Goal: Task Accomplishment & Management: Manage account settings

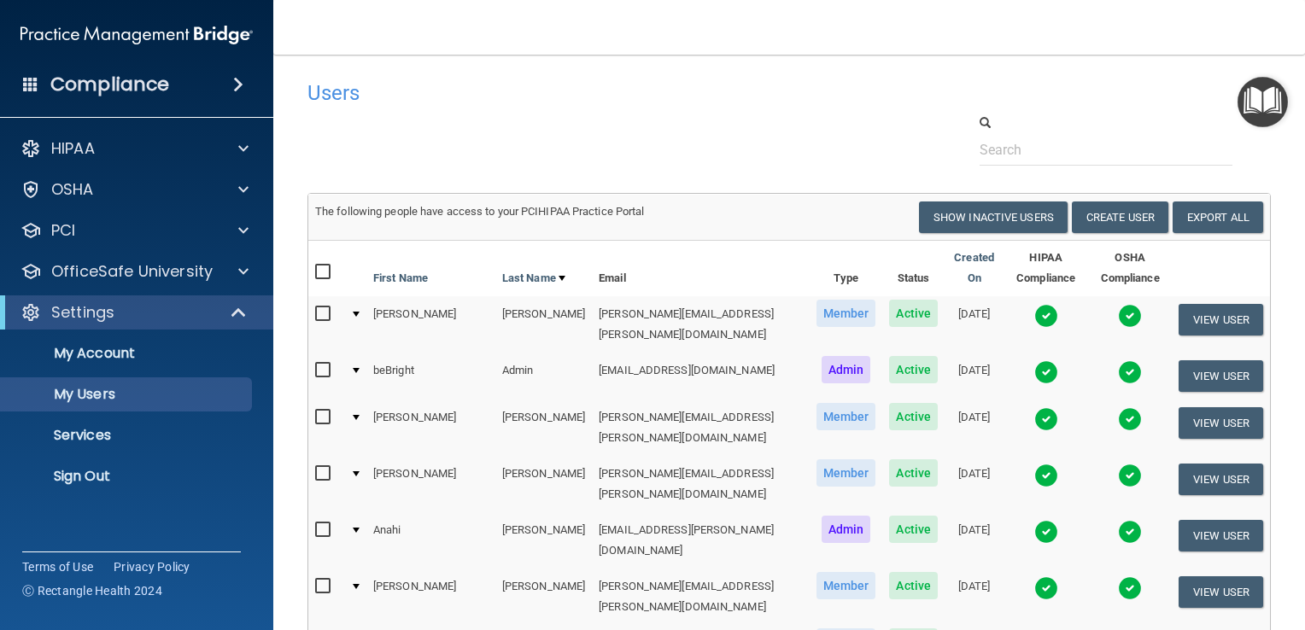
select select "20"
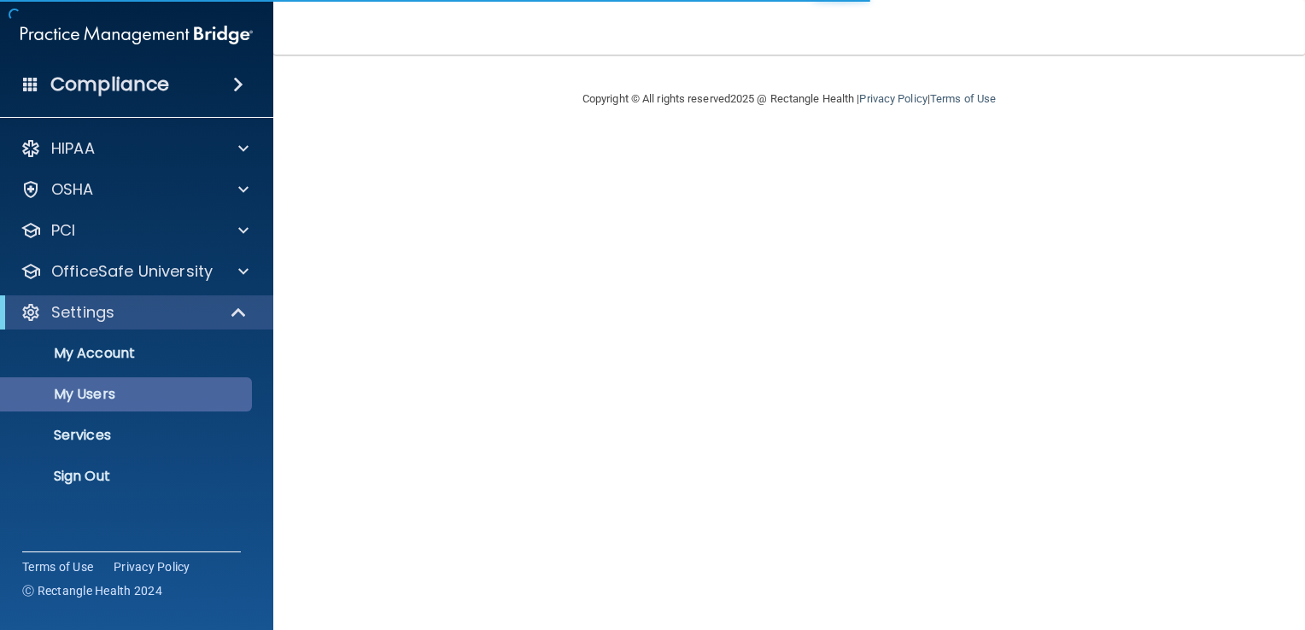
select select "20"
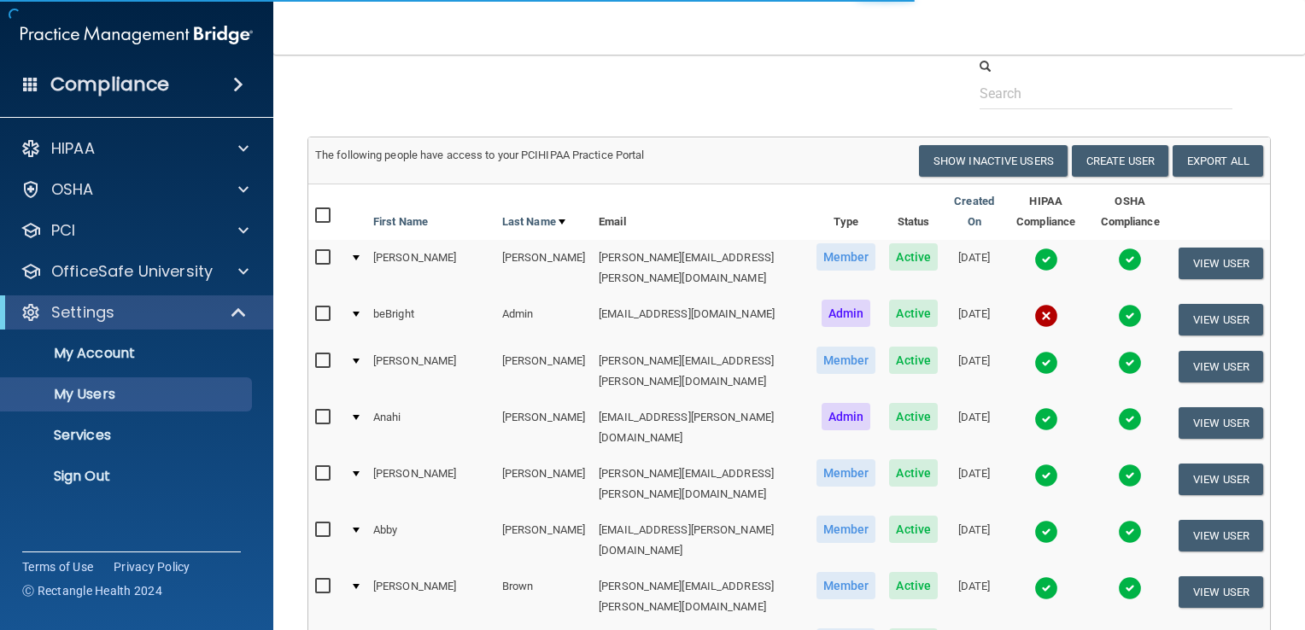
scroll to position [171, 0]
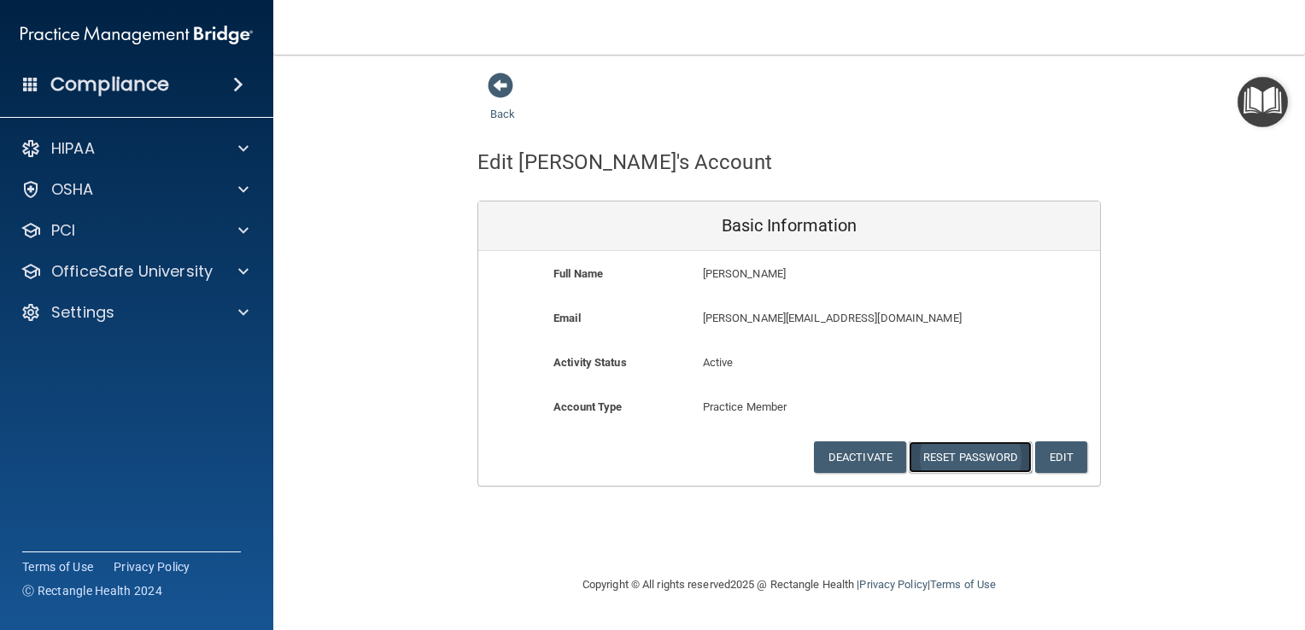
click at [972, 465] on button "Reset Password" at bounding box center [970, 458] width 123 height 32
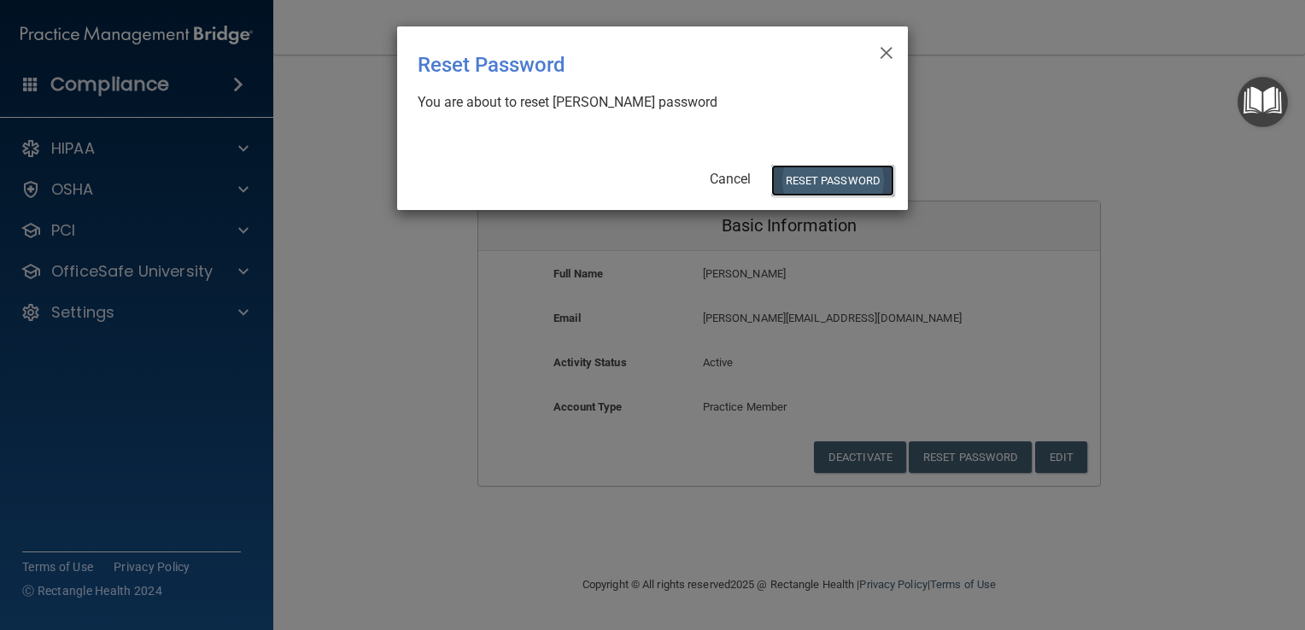
click at [810, 179] on button "Reset Password" at bounding box center [832, 181] width 123 height 32
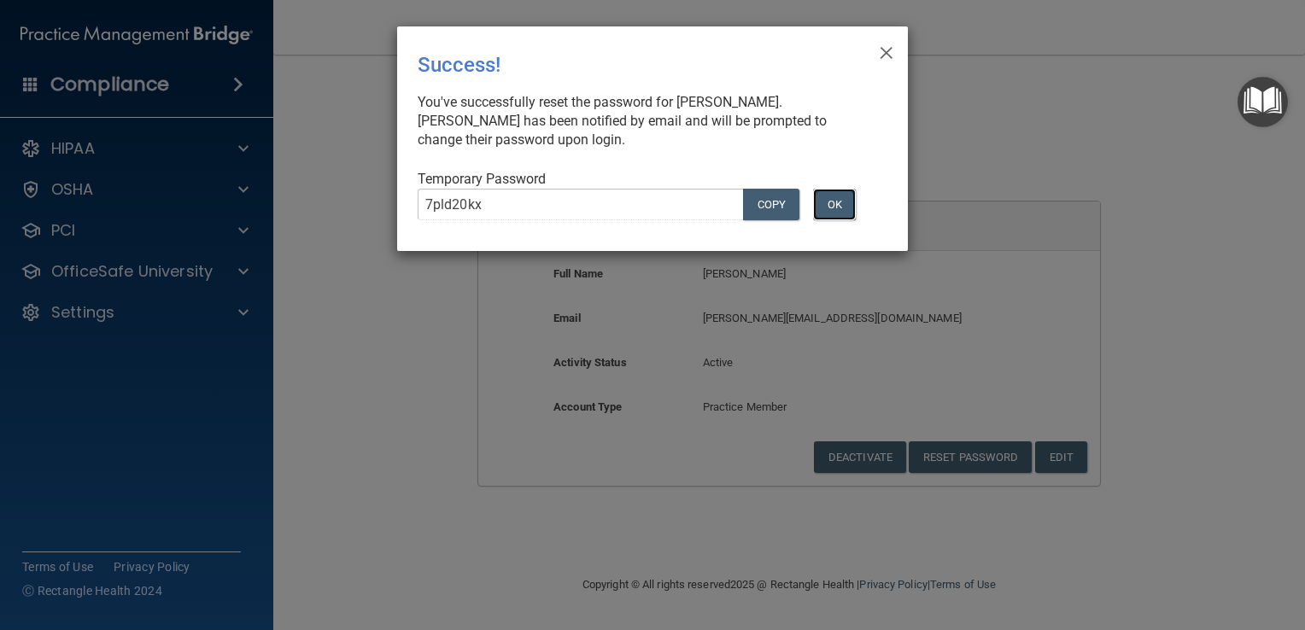
click at [828, 207] on button "OK" at bounding box center [834, 205] width 43 height 32
